Goal: Submit feedback/report problem

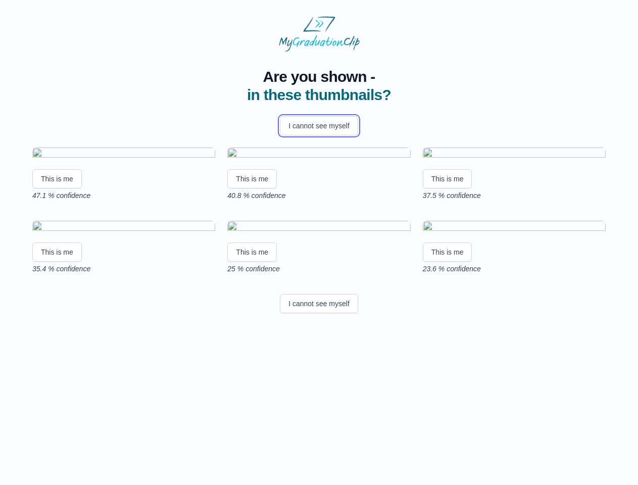
click at [319, 126] on button "I cannot see myself" at bounding box center [319, 125] width 78 height 19
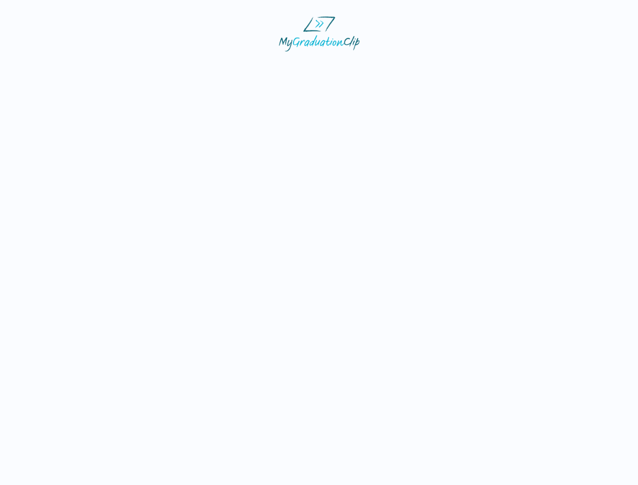
click at [57, 68] on html at bounding box center [319, 34] width 638 height 68
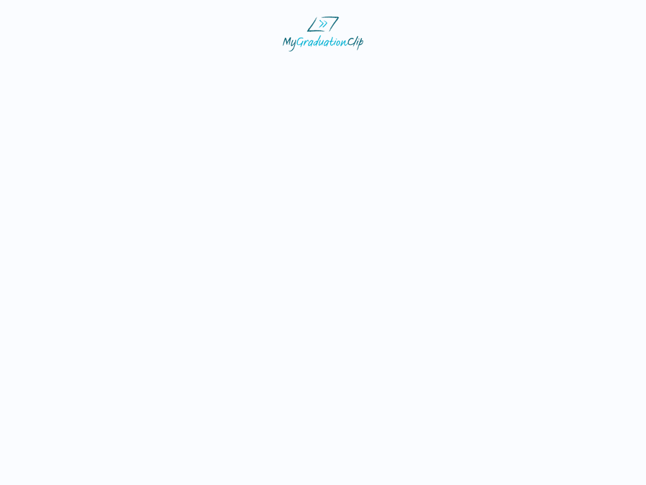
click at [253, 68] on html at bounding box center [323, 34] width 646 height 68
click at [450, 68] on html at bounding box center [323, 34] width 646 height 68
click at [57, 68] on html at bounding box center [323, 34] width 646 height 68
click at [253, 68] on html at bounding box center [323, 34] width 646 height 68
click at [450, 68] on html at bounding box center [323, 34] width 646 height 68
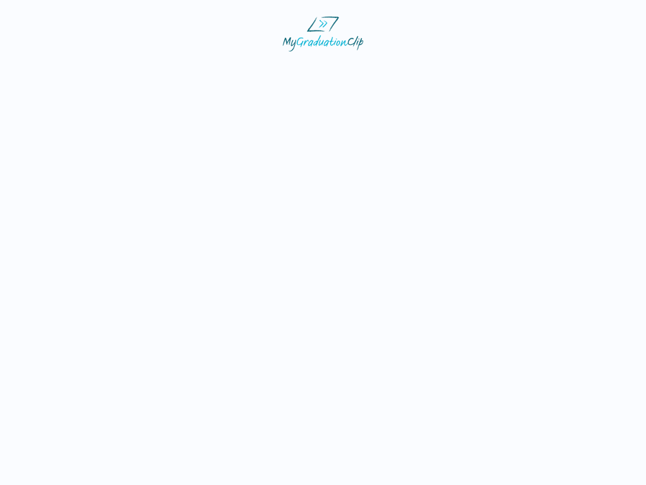
click at [319, 68] on html at bounding box center [323, 34] width 646 height 68
